Goal: Consume media (video, audio)

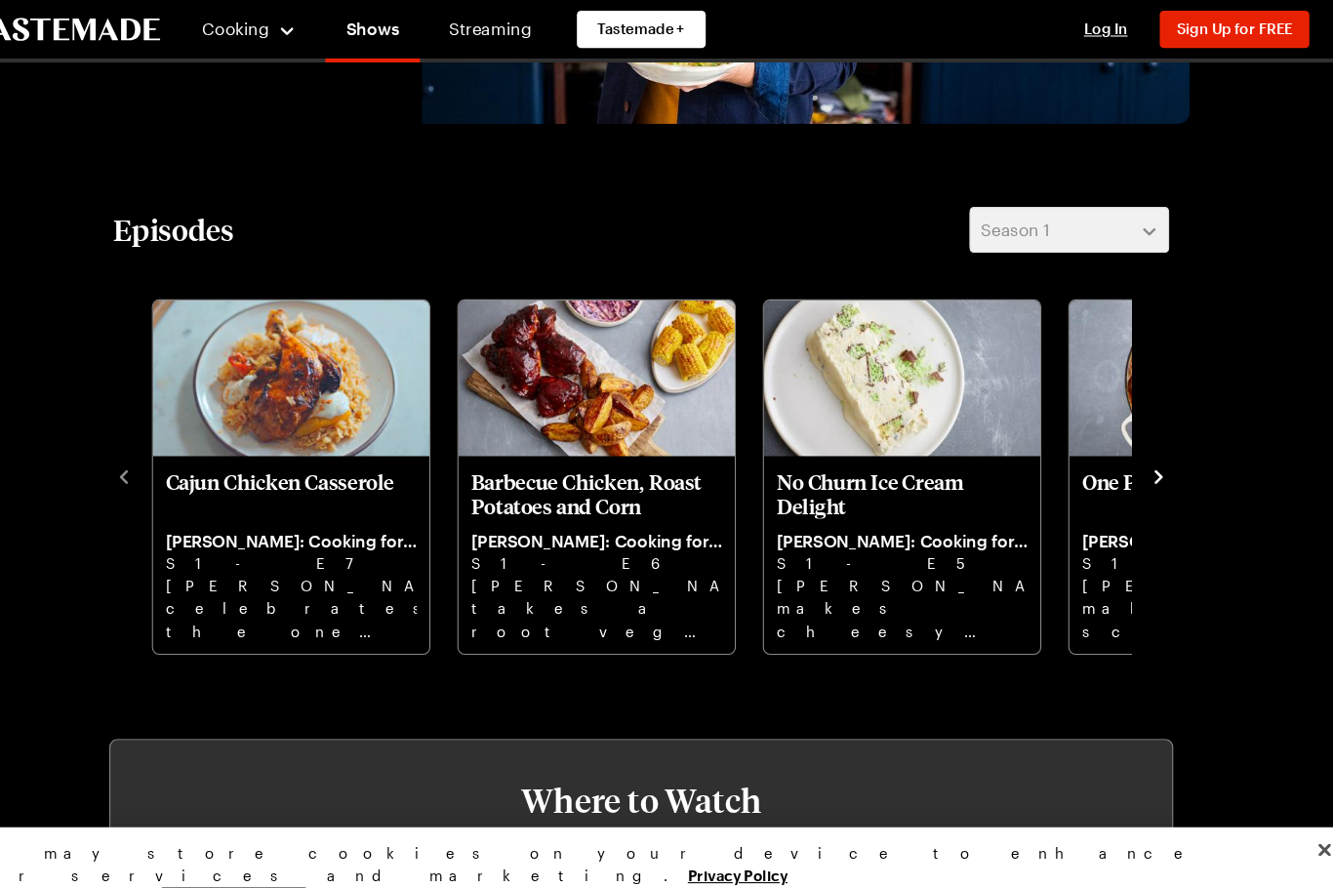
scroll to position [407, 0]
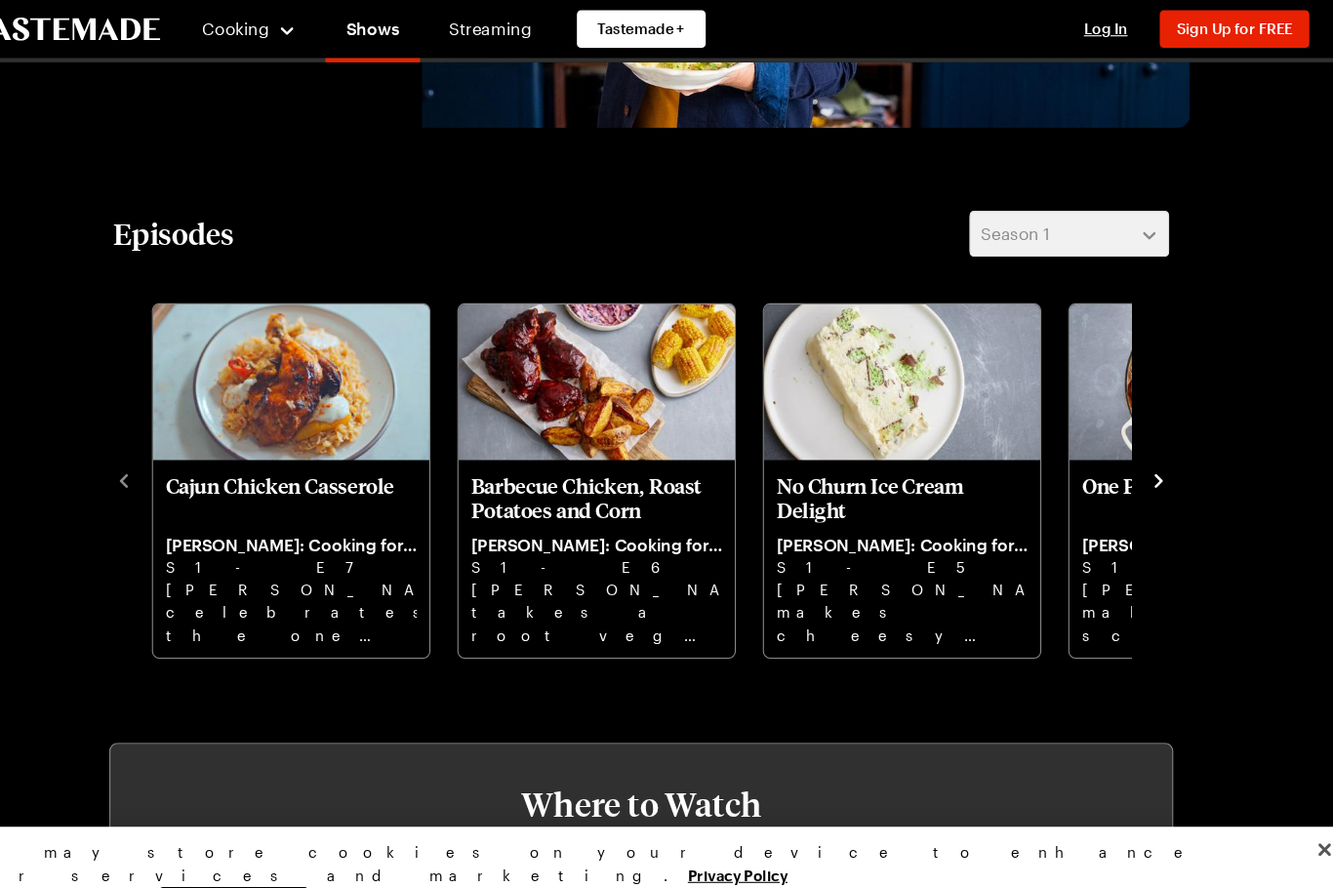
click at [289, 538] on p "S1 - E7" at bounding box center [338, 532] width 236 height 21
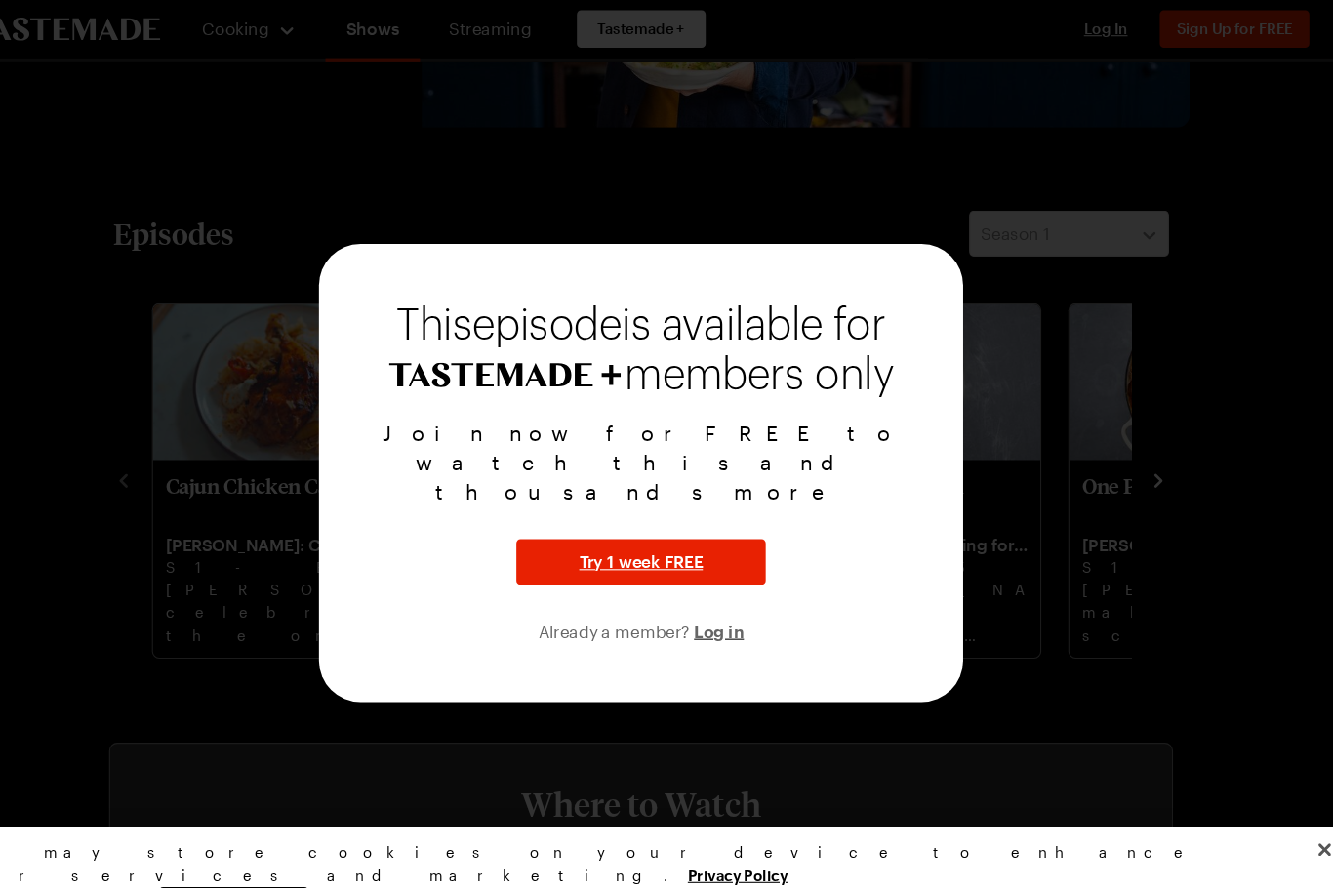
click at [364, 561] on div "This episode is available for members only Join now for FREE to watch this and …" at bounding box center [666, 444] width 605 height 430
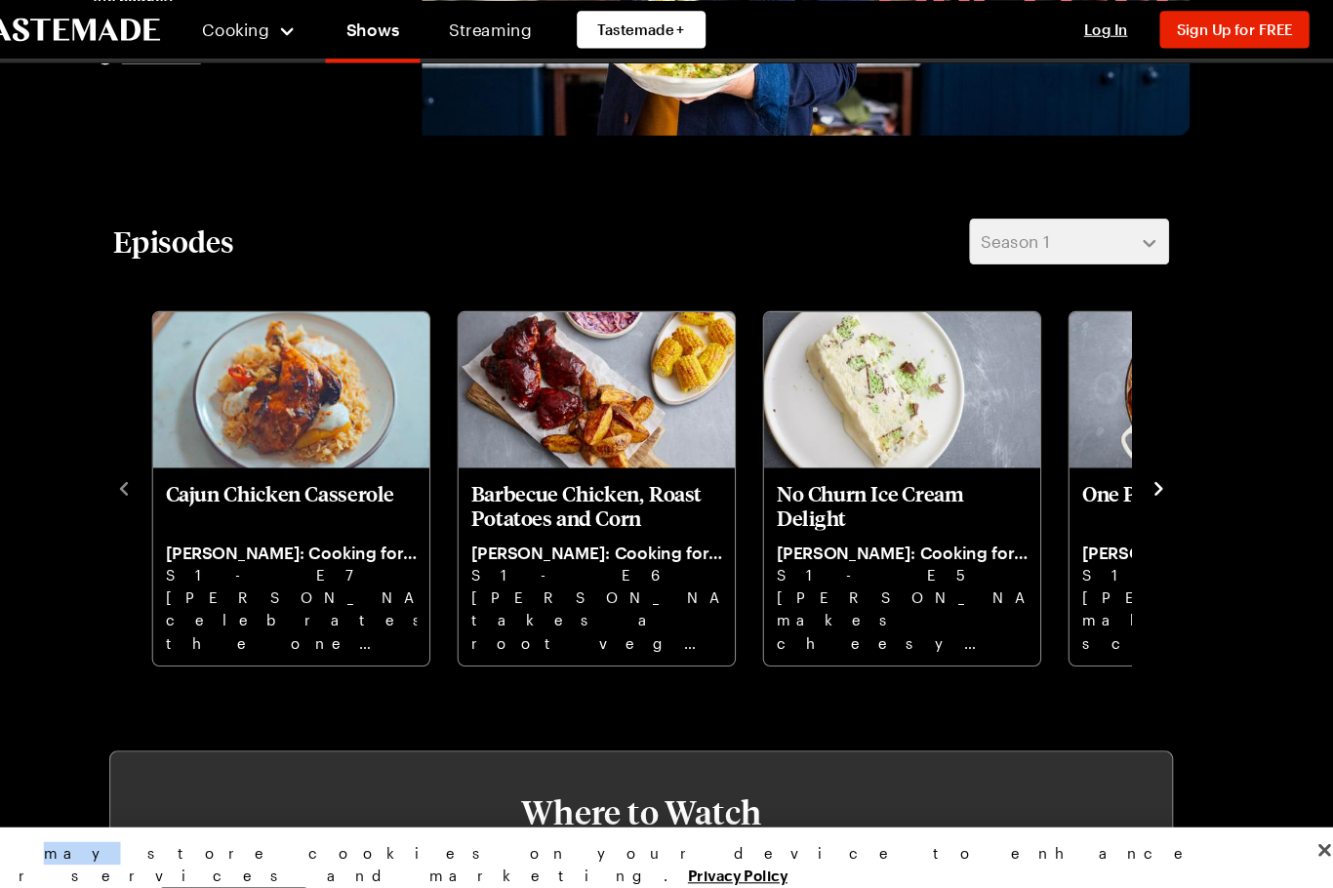
scroll to position [398, 0]
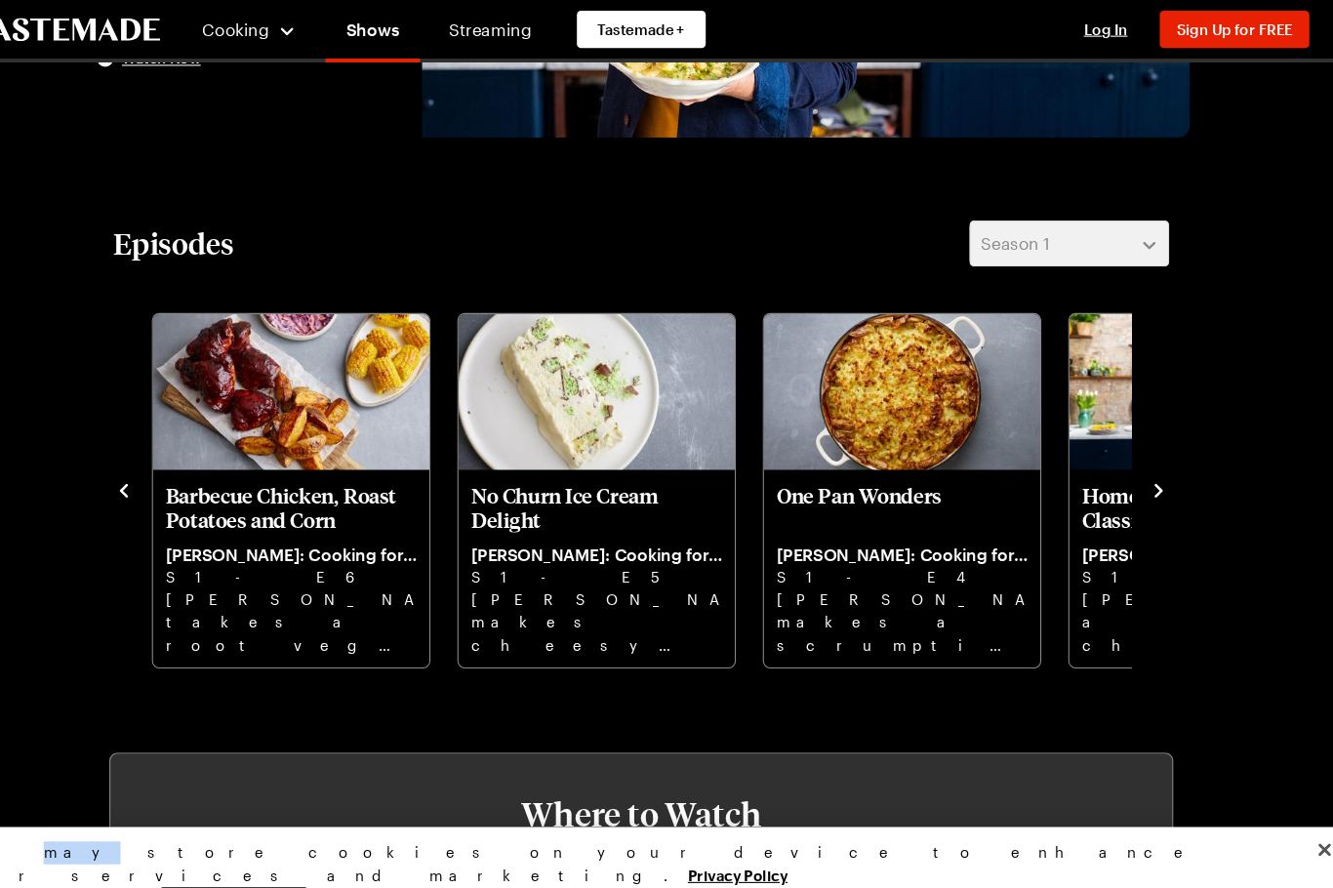
click at [1143, 462] on icon "navigate to next item" at bounding box center [1153, 461] width 20 height 20
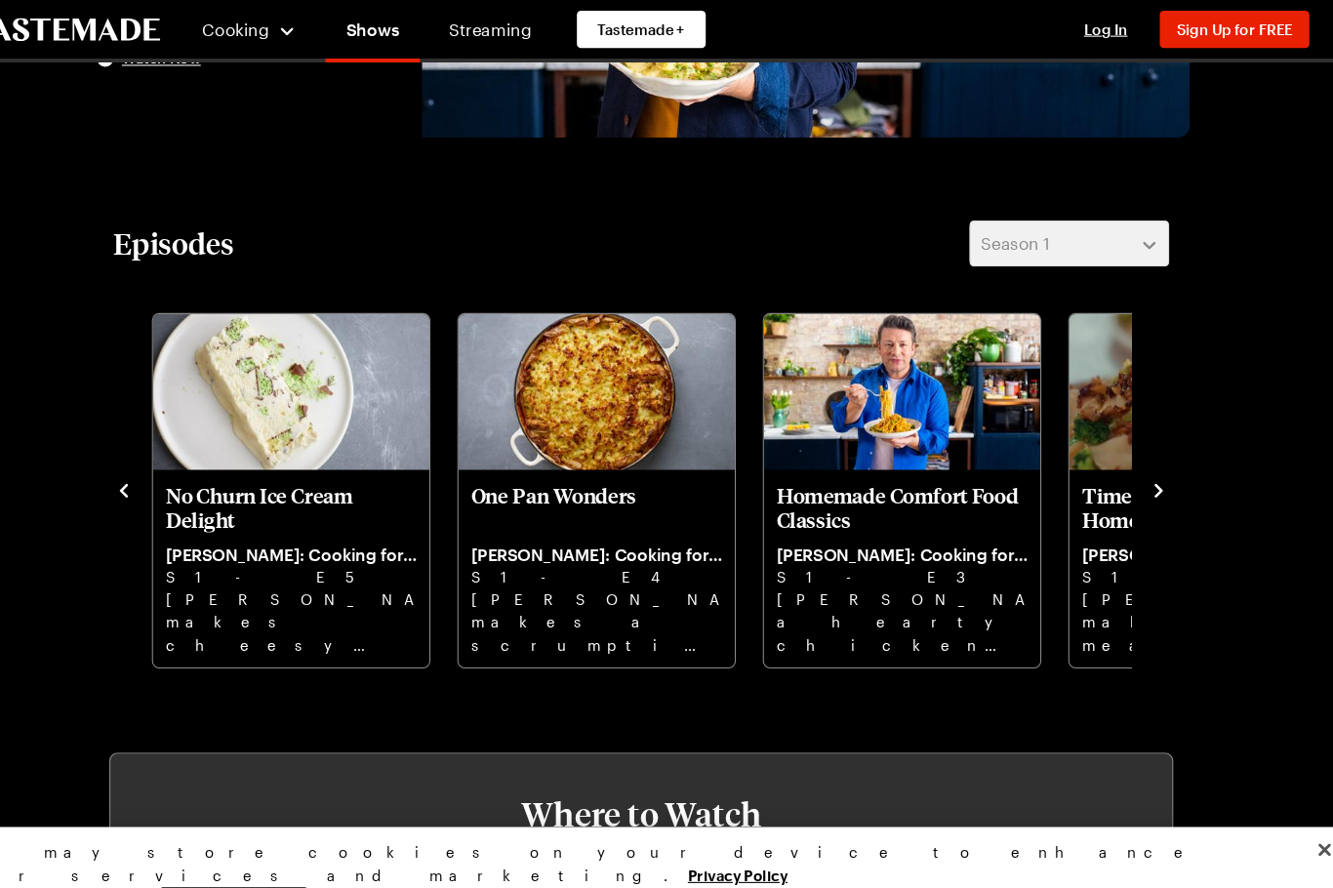
click at [1149, 465] on icon "navigate to next item" at bounding box center [1153, 460] width 8 height 13
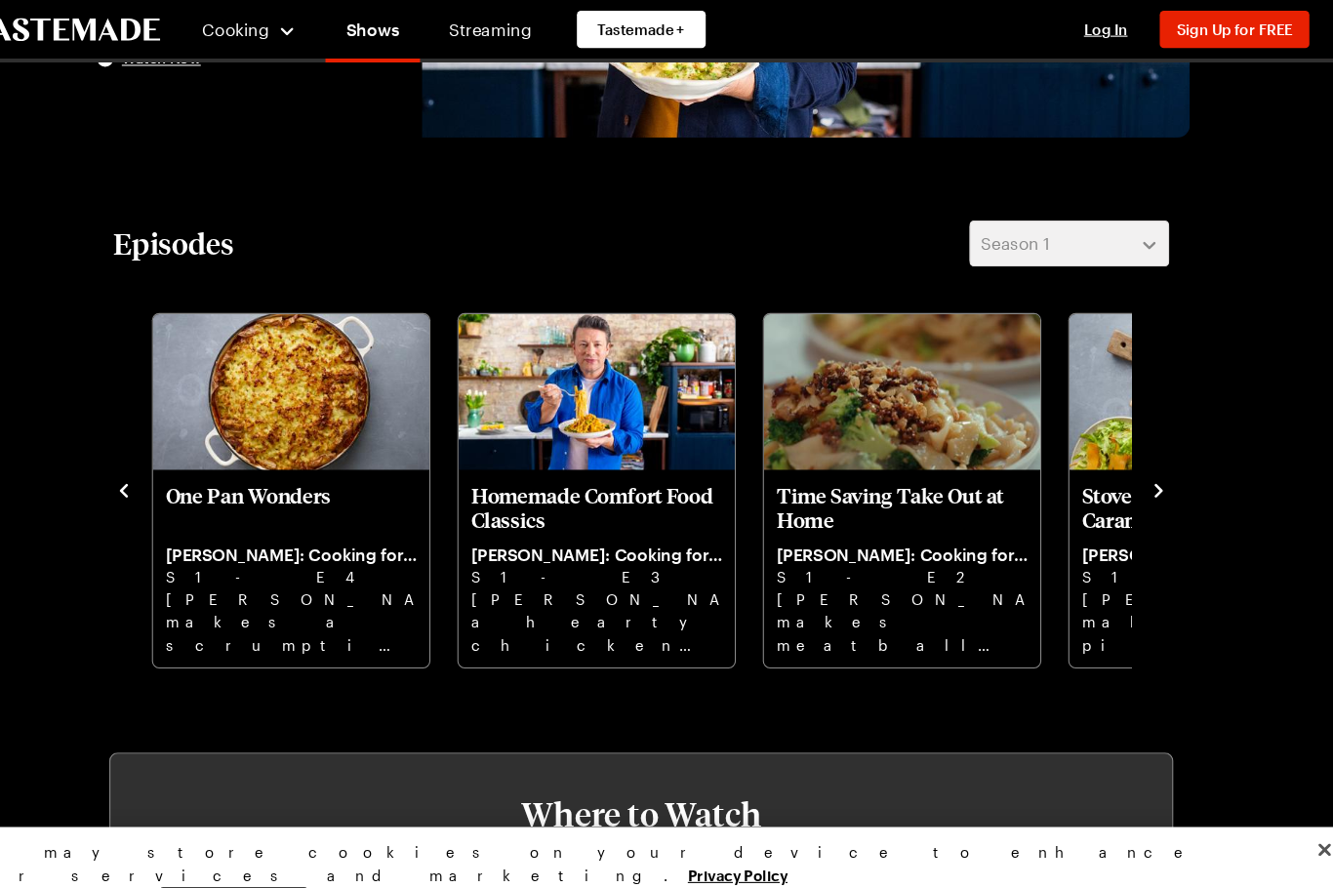
click at [1149, 464] on icon "navigate to next item" at bounding box center [1153, 460] width 8 height 13
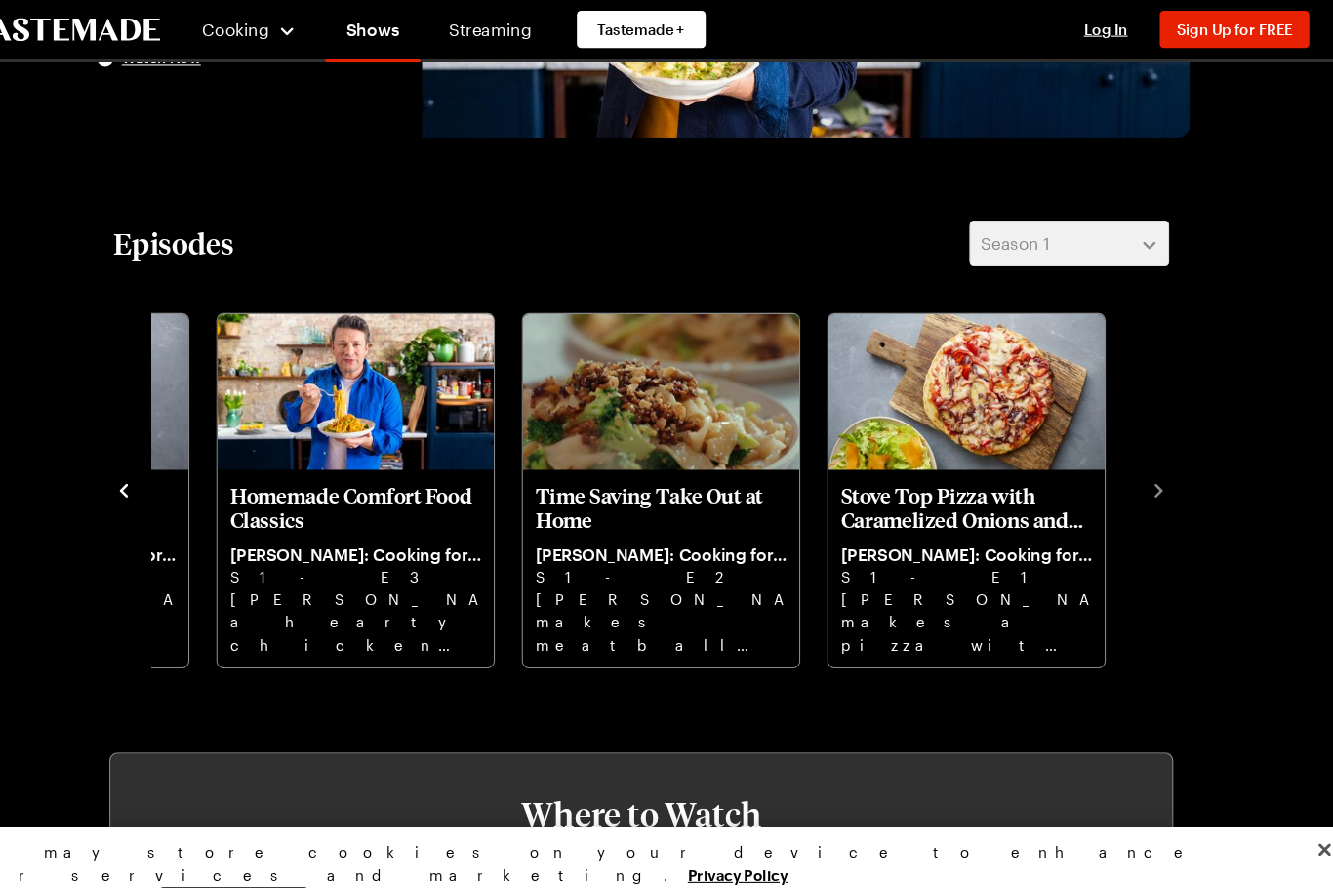
click at [1099, 465] on div "Episodes Season 1 Cajun Chicken Casserole [PERSON_NAME]: Cooking for Less S1 - …" at bounding box center [666, 418] width 1030 height 422
click at [1143, 468] on icon "navigate to next item" at bounding box center [1153, 461] width 20 height 20
click at [1087, 474] on div "Cajun Chicken Casserole [PERSON_NAME]: Cooking for Less S1 - E7 [PERSON_NAME] c…" at bounding box center [666, 459] width 991 height 340
click at [1098, 464] on div "Episodes Season 1 Cajun Chicken Casserole [PERSON_NAME]: Cooking for Less S1 - …" at bounding box center [666, 418] width 1030 height 422
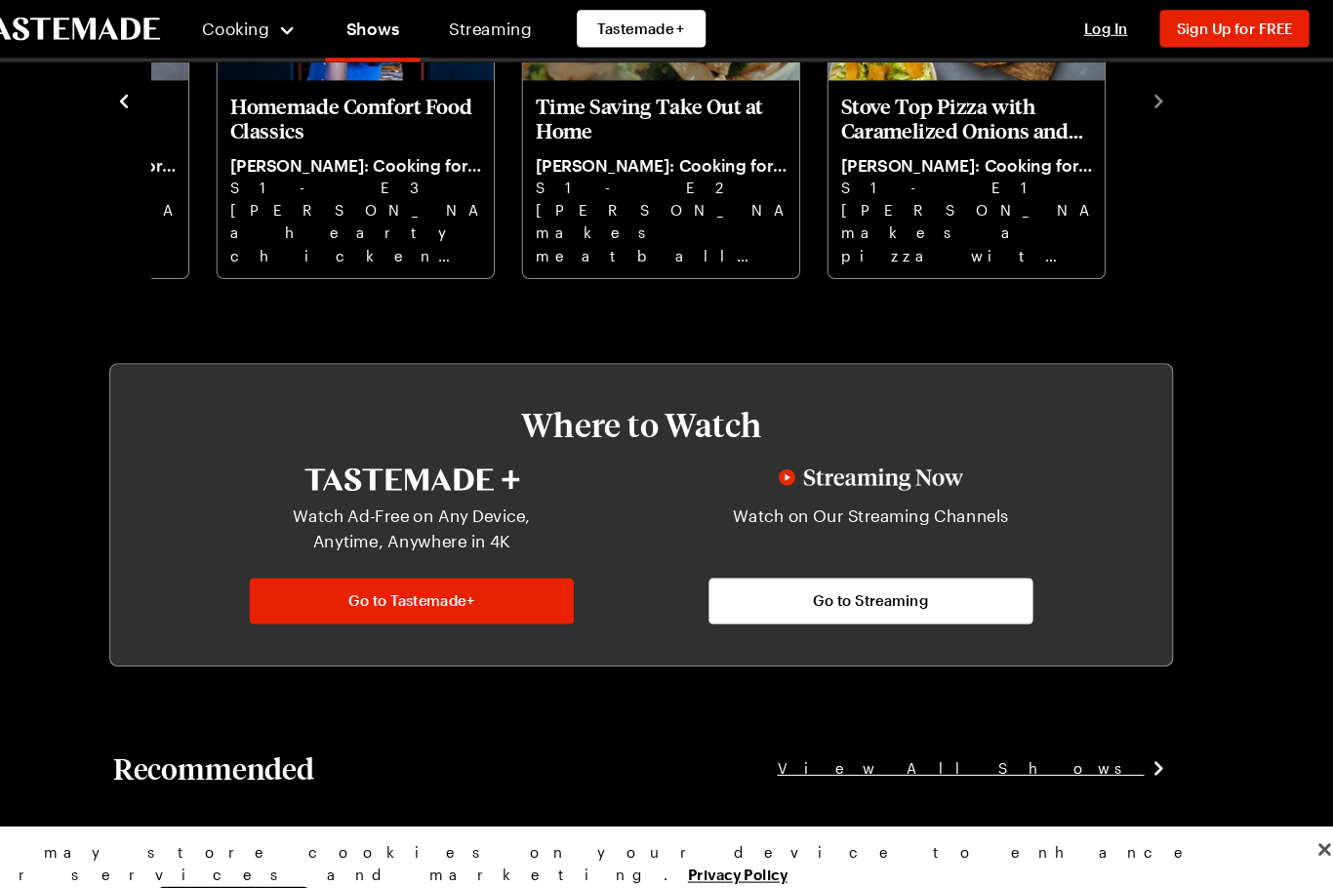
scroll to position [763, 0]
click at [878, 573] on link "Go to Streaming" at bounding box center [882, 565] width 304 height 43
